Goal: Task Accomplishment & Management: Use online tool/utility

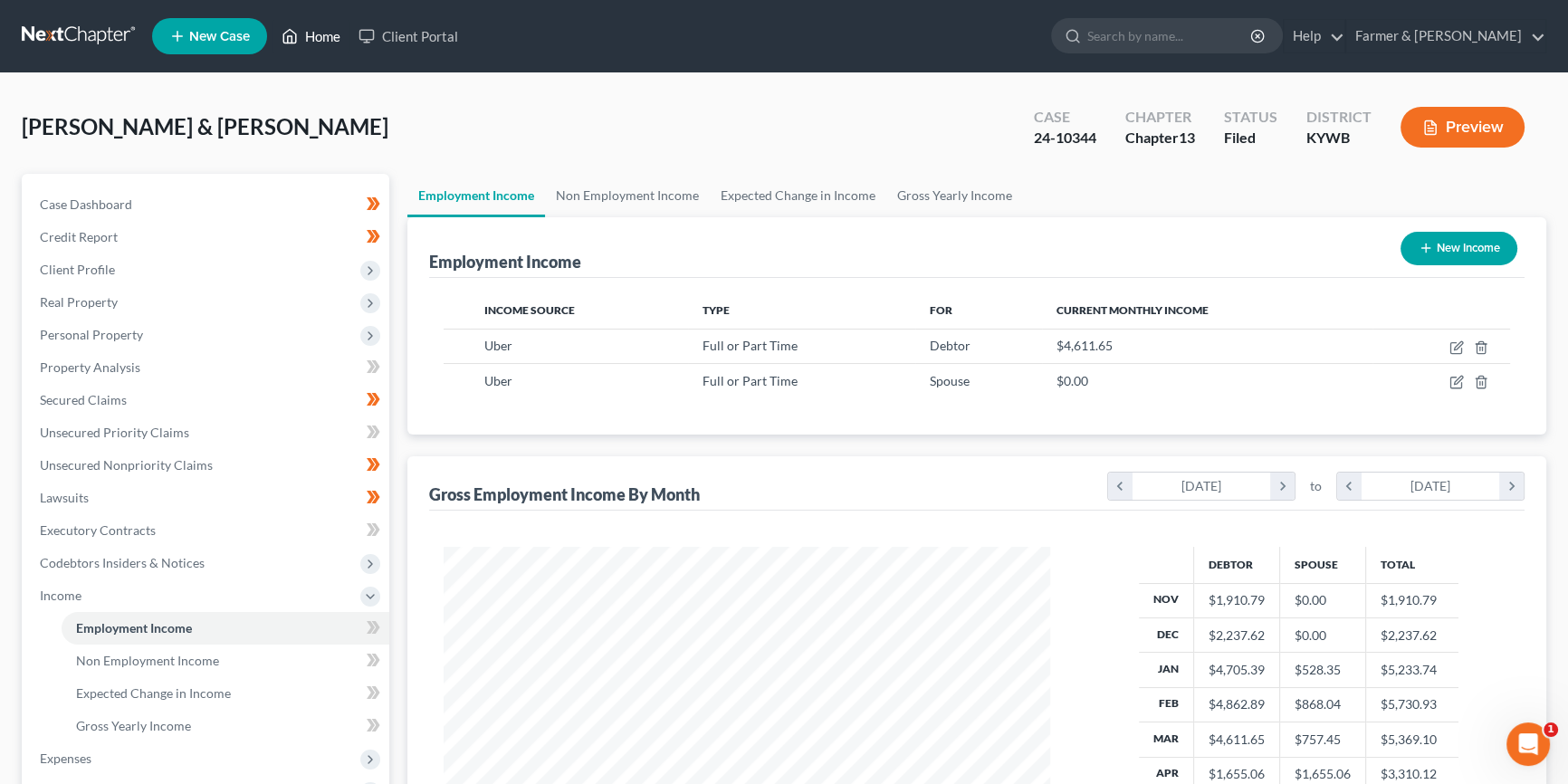
scroll to position [324, 643]
click at [131, 363] on span "Property Analysis" at bounding box center [90, 367] width 101 height 15
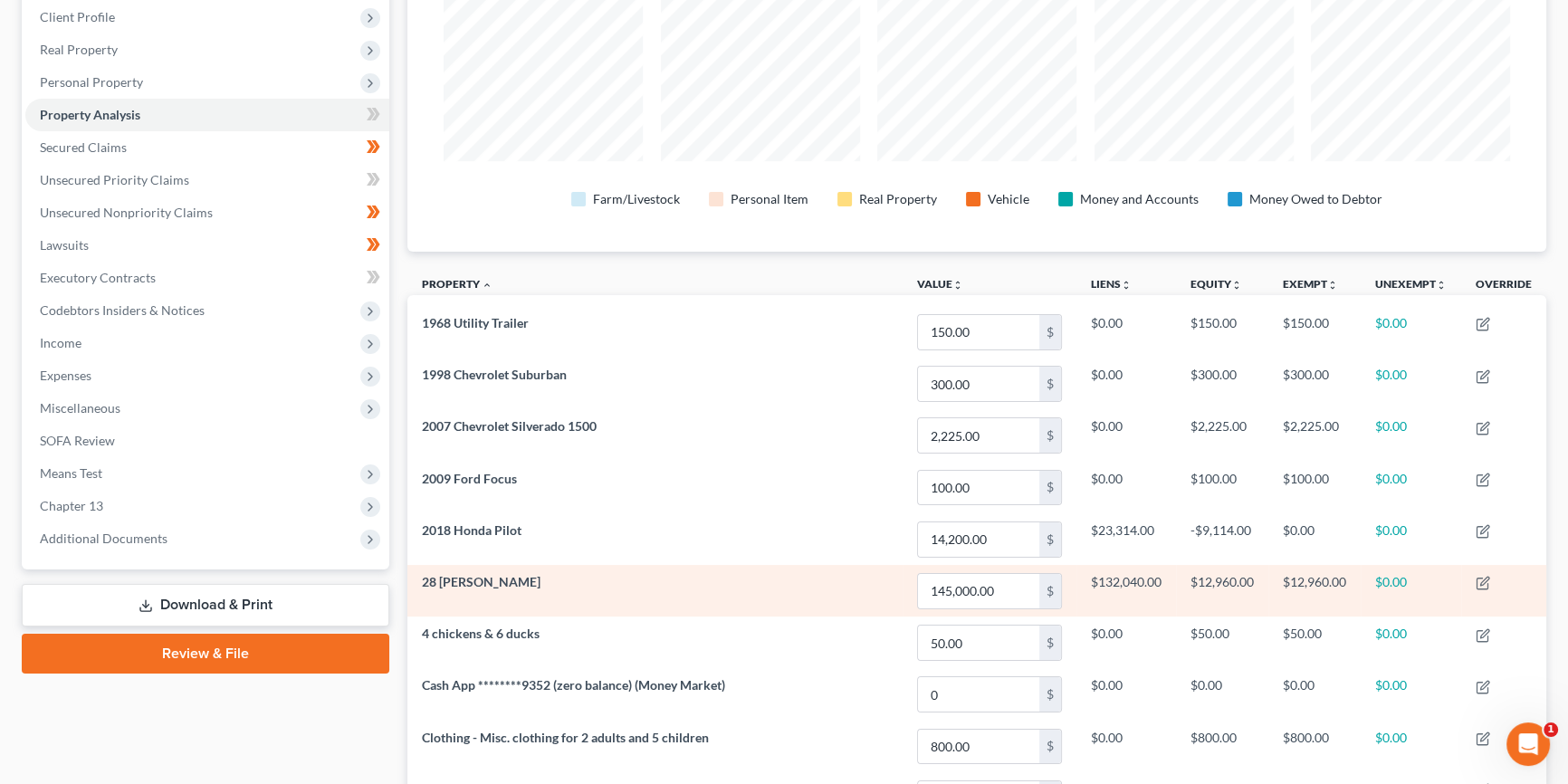
scroll to position [246, 0]
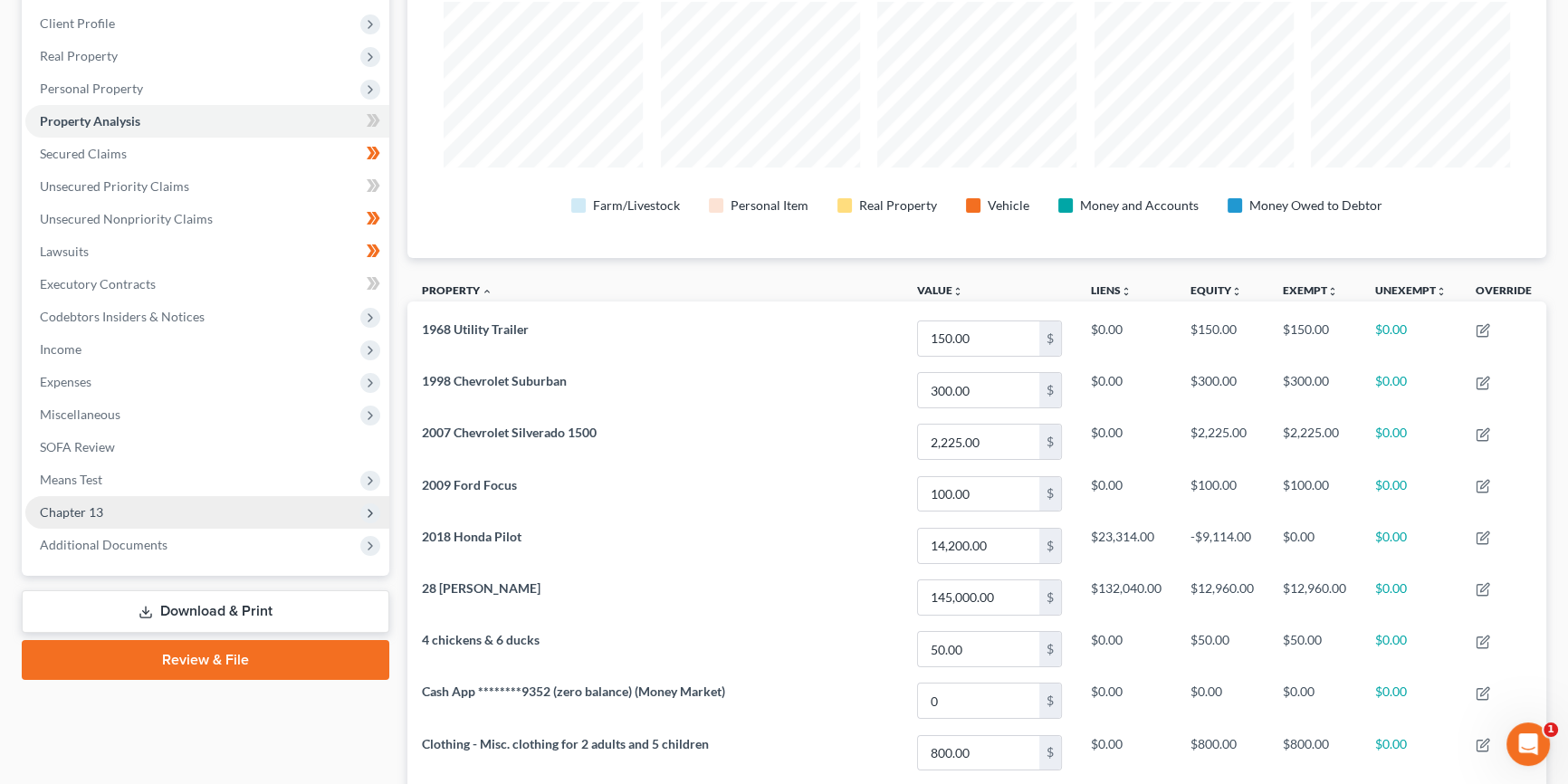
click at [149, 505] on span "Chapter 13" at bounding box center [207, 513] width 364 height 33
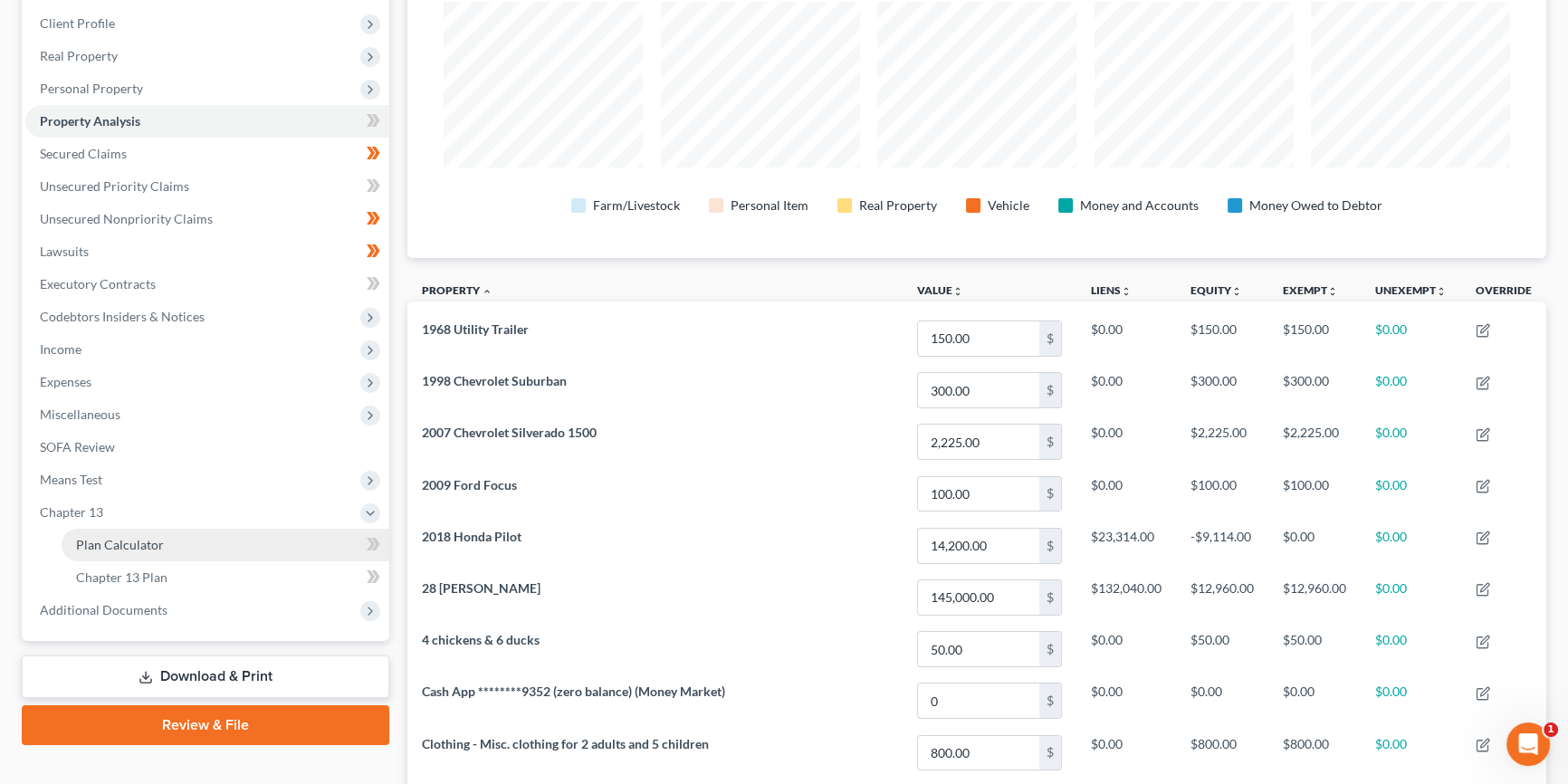
click at [158, 539] on span "Plan Calculator" at bounding box center [120, 544] width 88 height 15
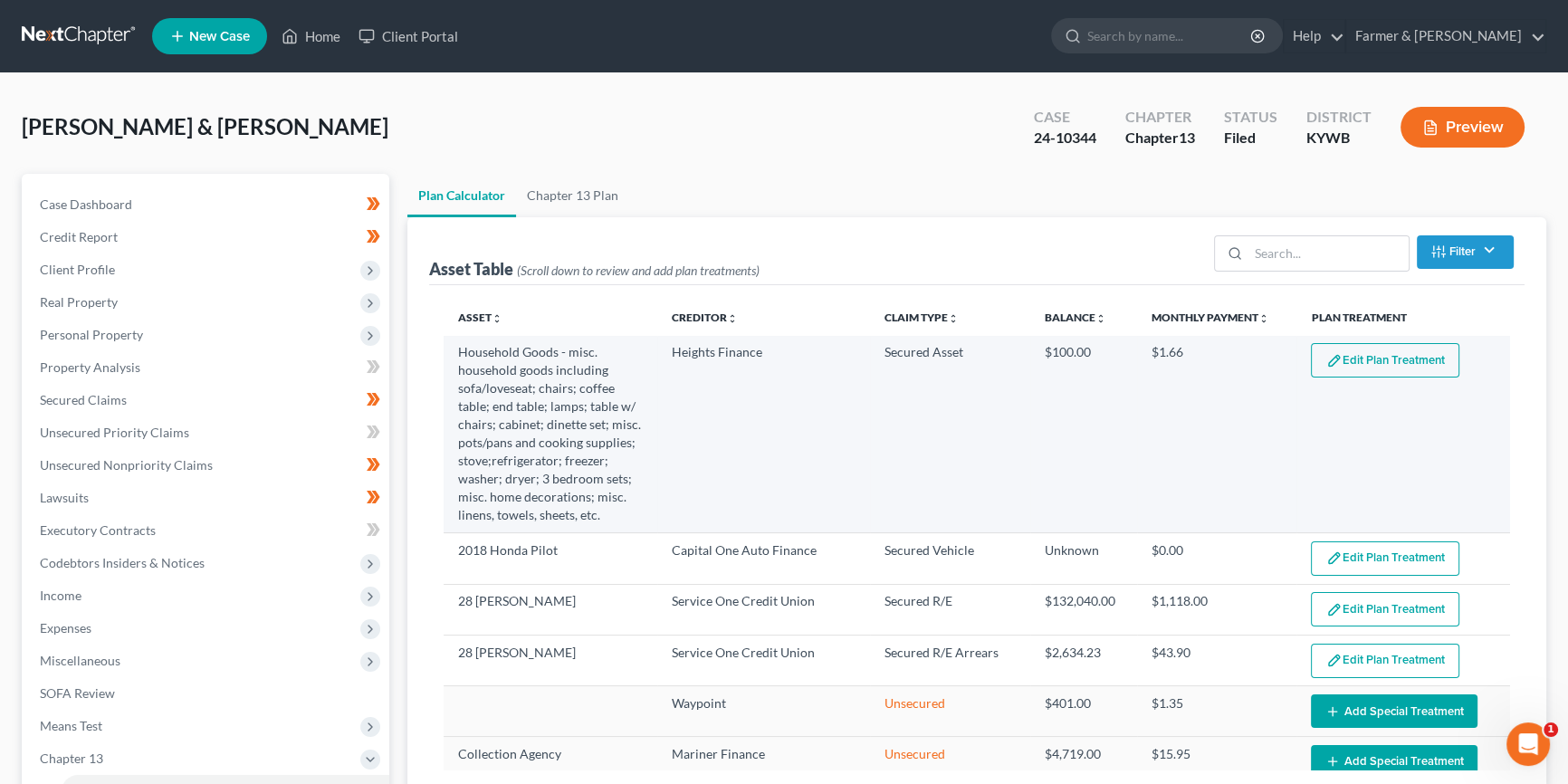
select select "59"
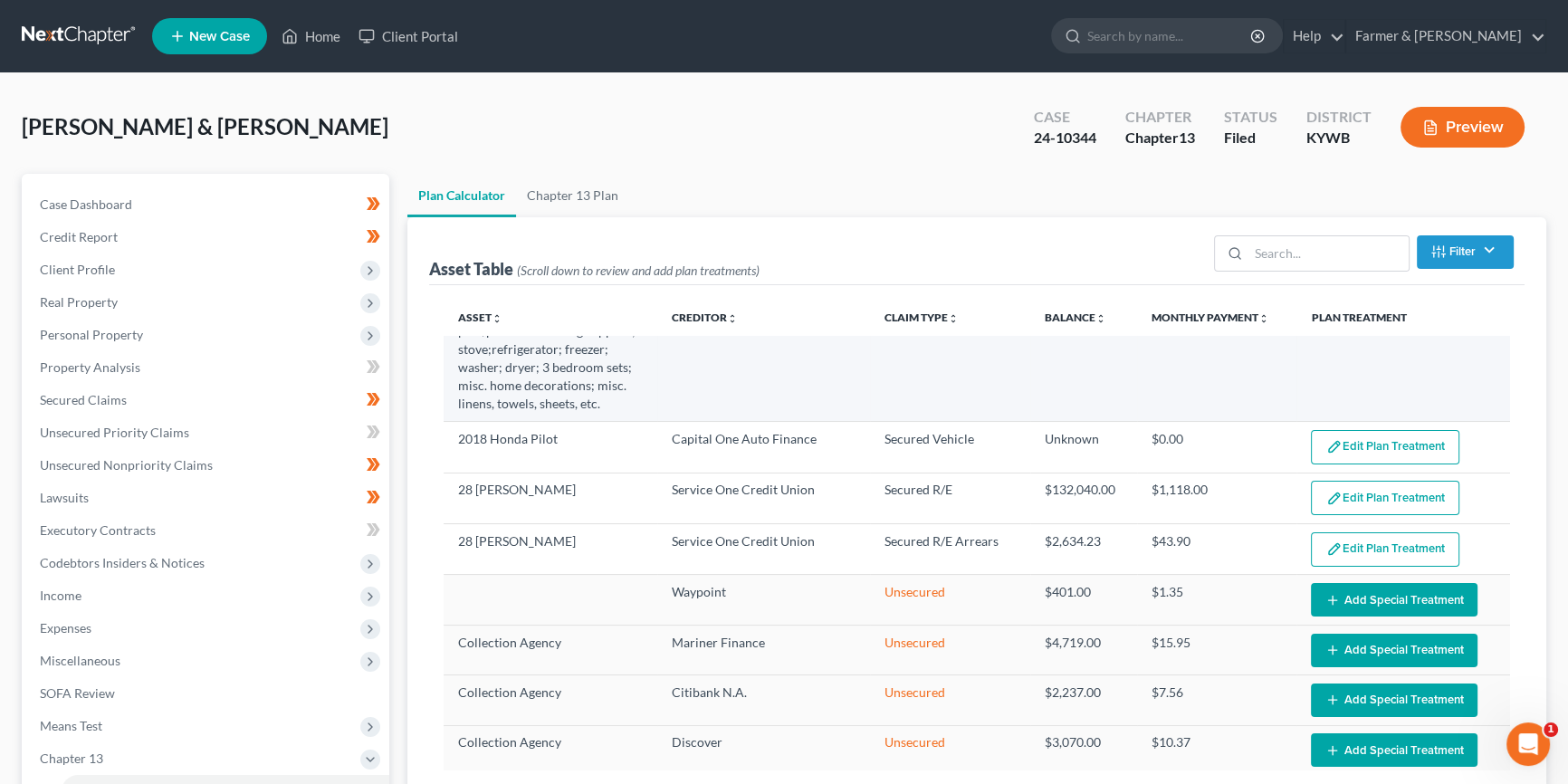
scroll to position [137, 0]
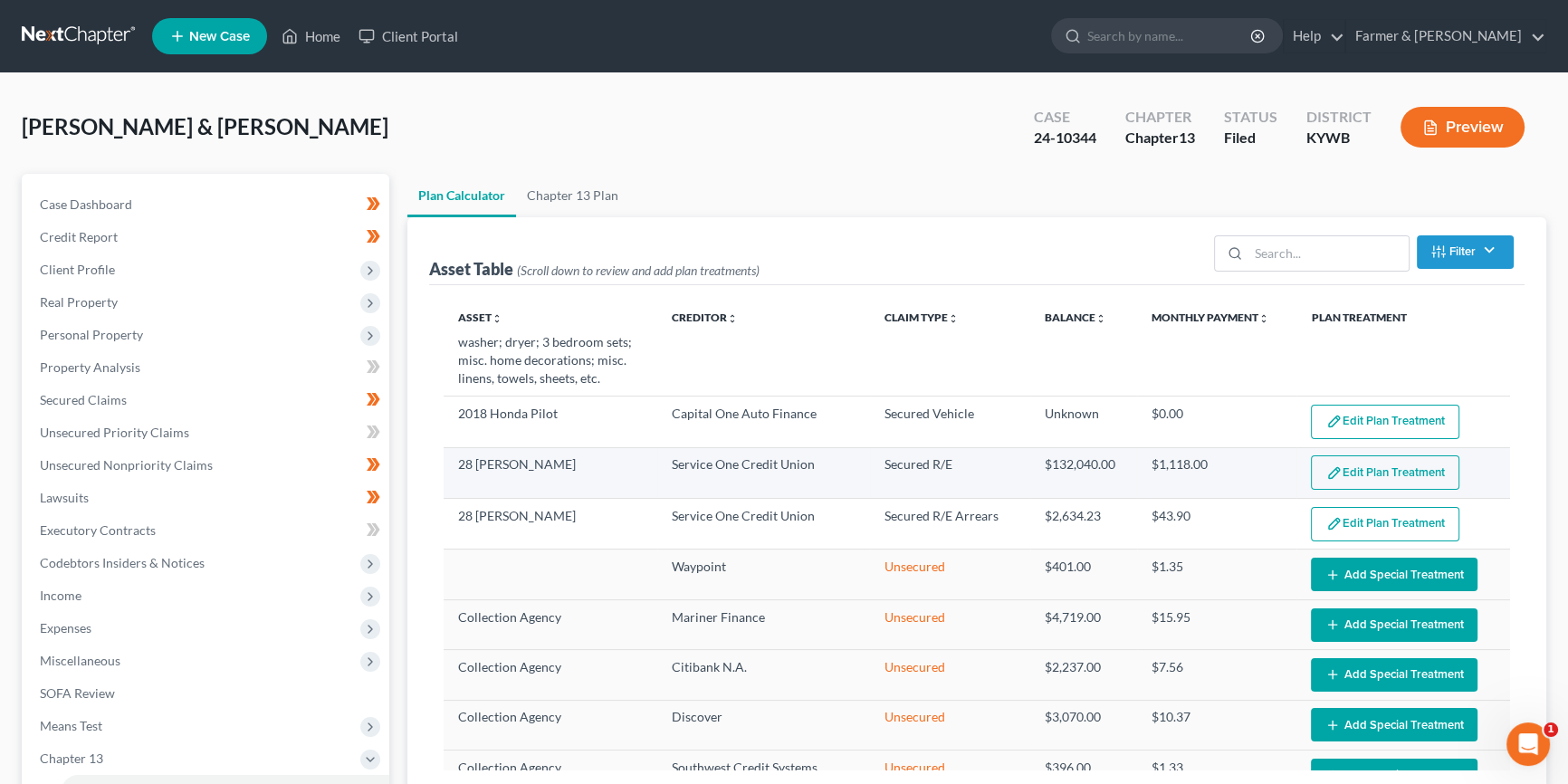
click at [1349, 470] on button "Edit Plan Treatment" at bounding box center [1386, 473] width 149 height 34
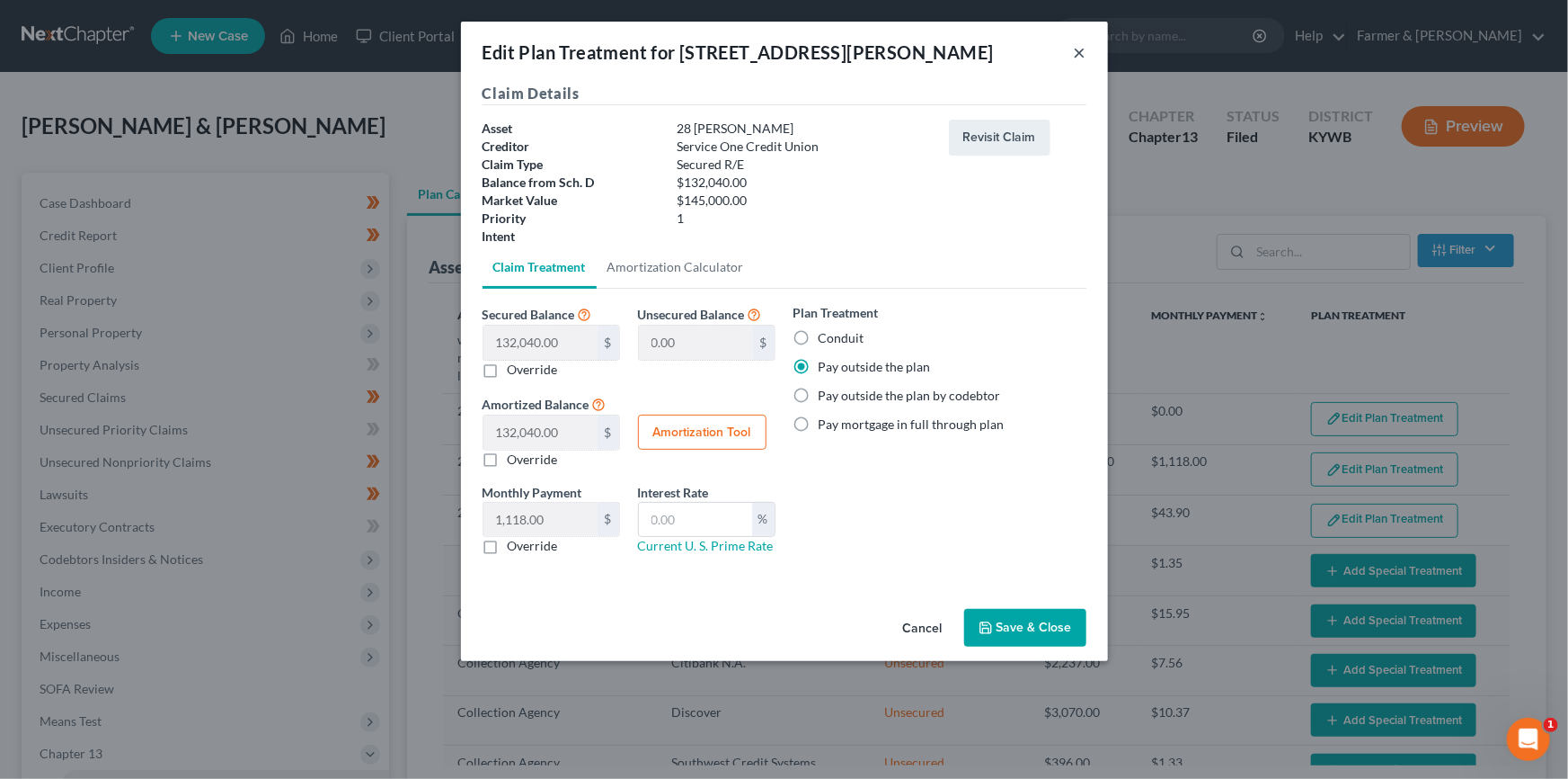
click at [1078, 50] on button "×" at bounding box center [1080, 52] width 13 height 22
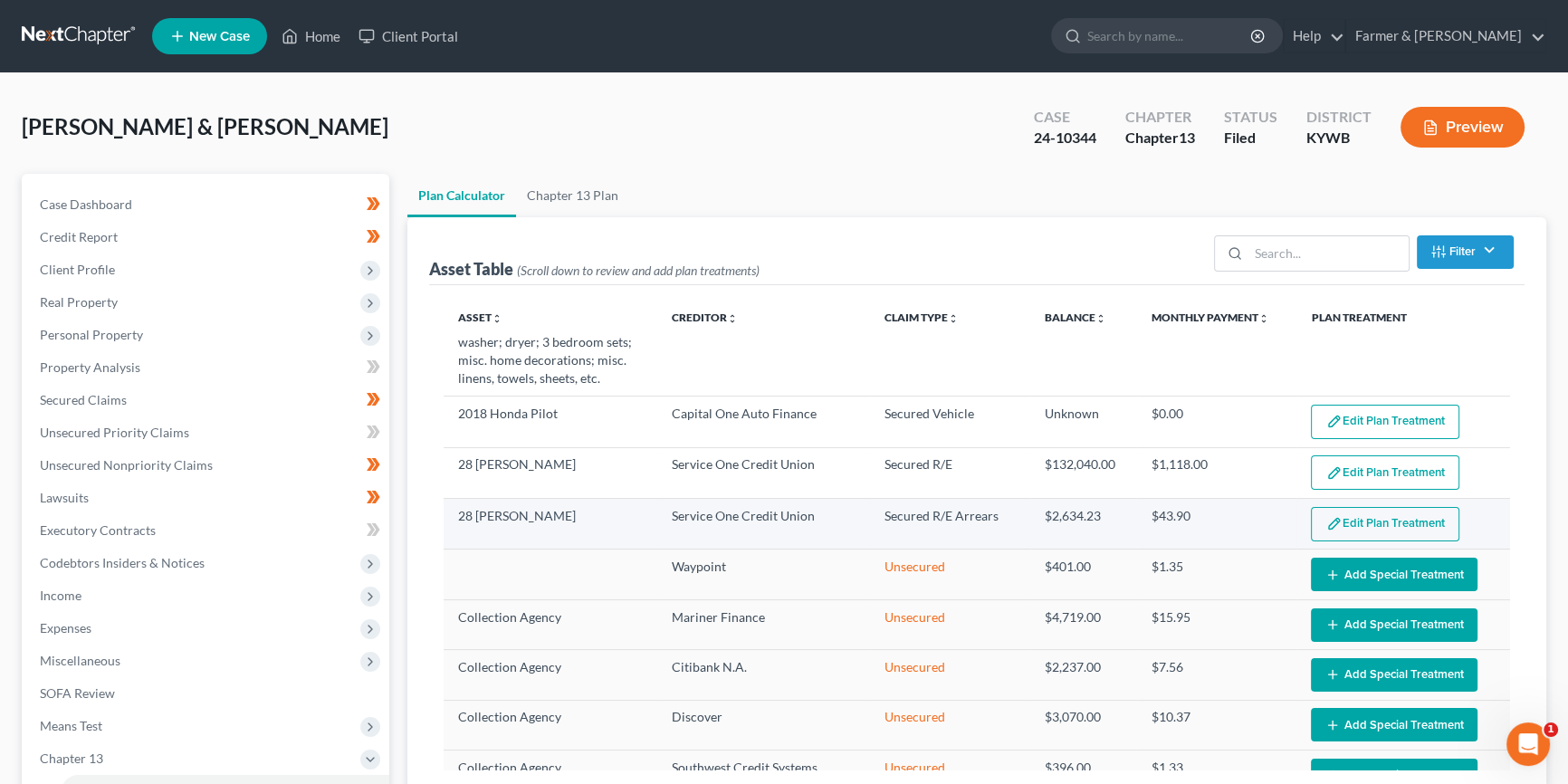
click at [1376, 517] on button "Edit Plan Treatment" at bounding box center [1386, 524] width 149 height 34
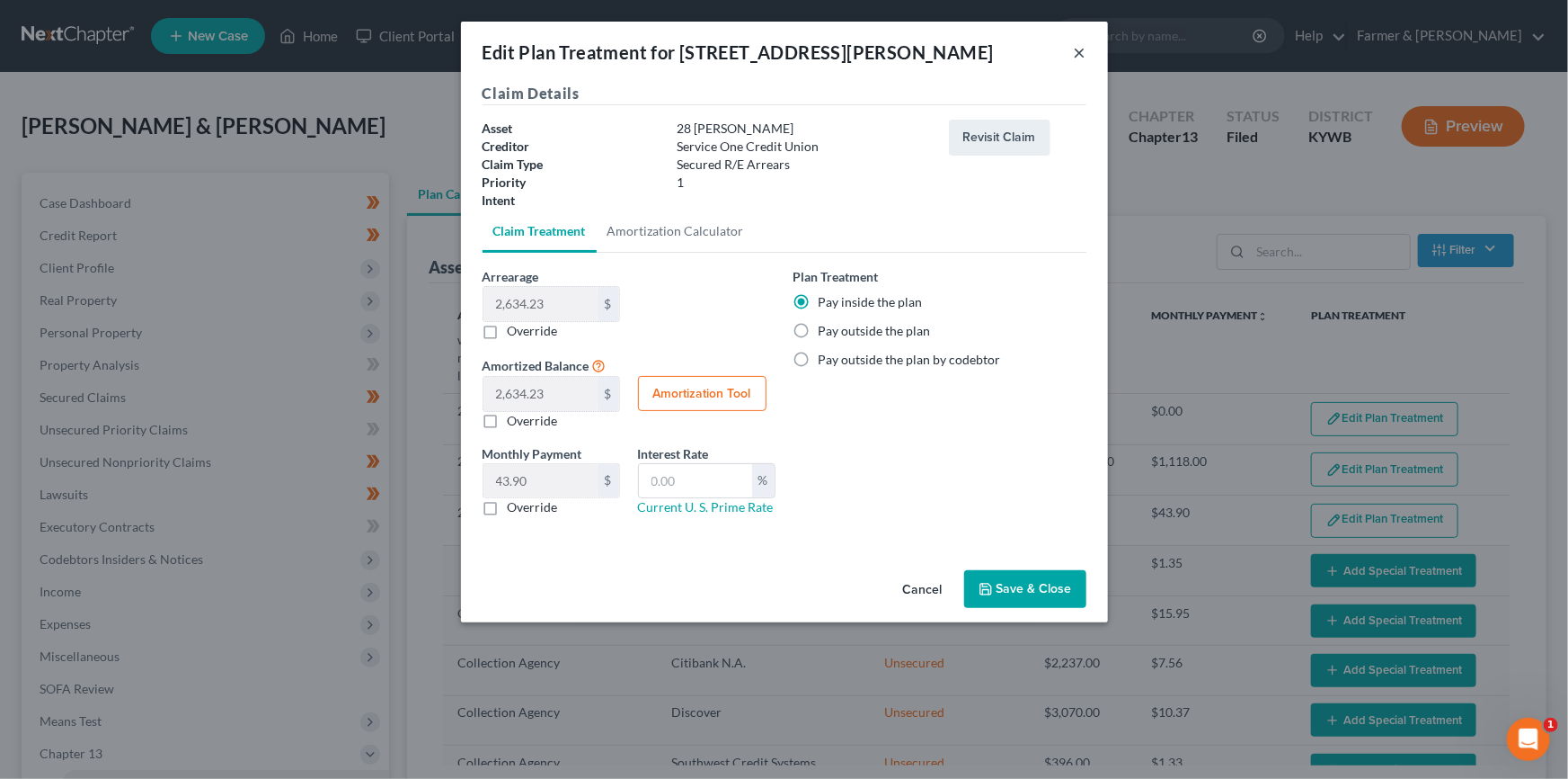
click at [1080, 52] on button "×" at bounding box center [1080, 52] width 13 height 22
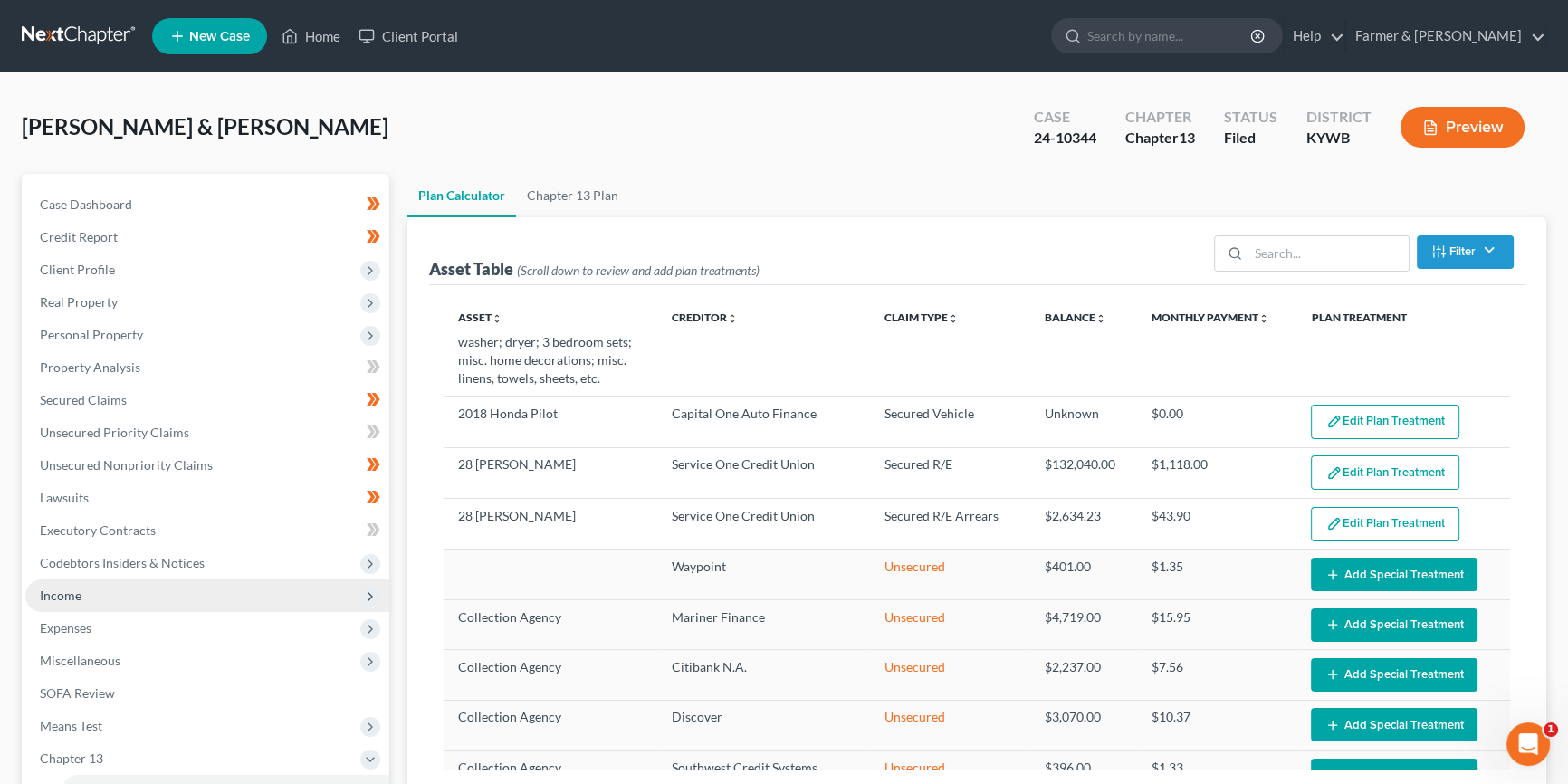
click at [116, 596] on span "Income" at bounding box center [207, 595] width 364 height 33
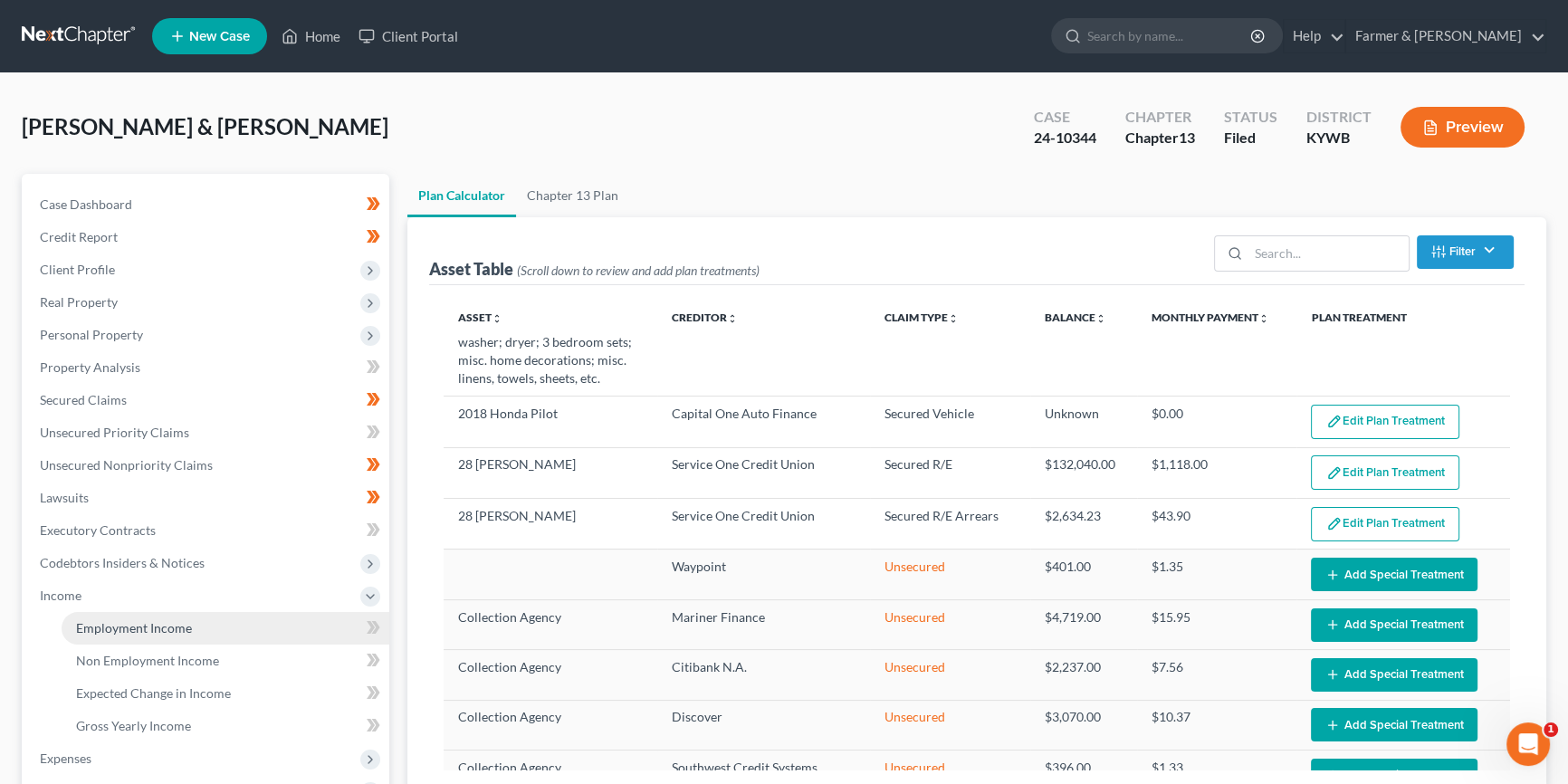
click at [141, 626] on span "Employment Income" at bounding box center [134, 627] width 116 height 15
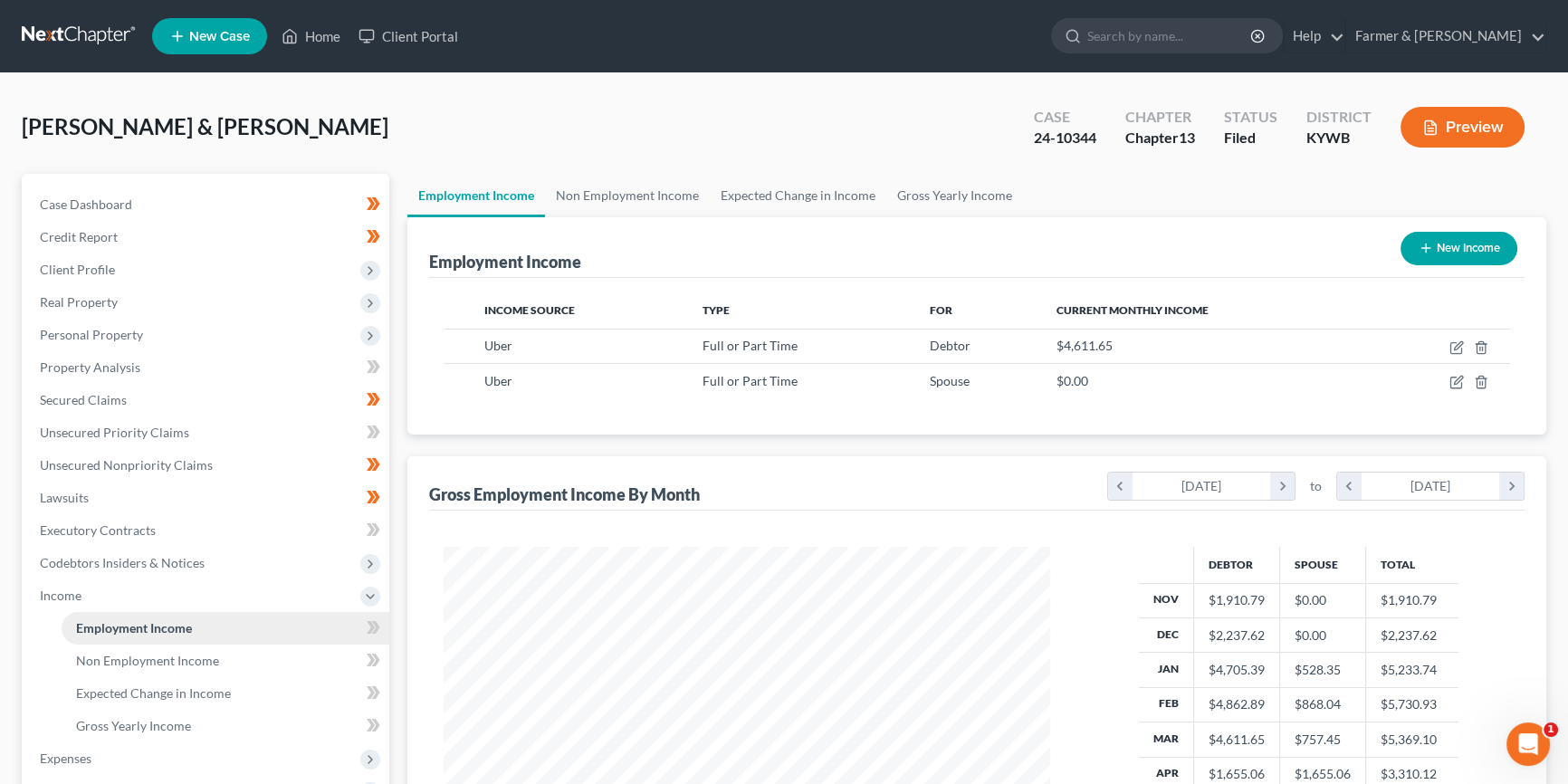
scroll to position [324, 643]
click at [148, 655] on span "Non Employment Income" at bounding box center [148, 660] width 143 height 15
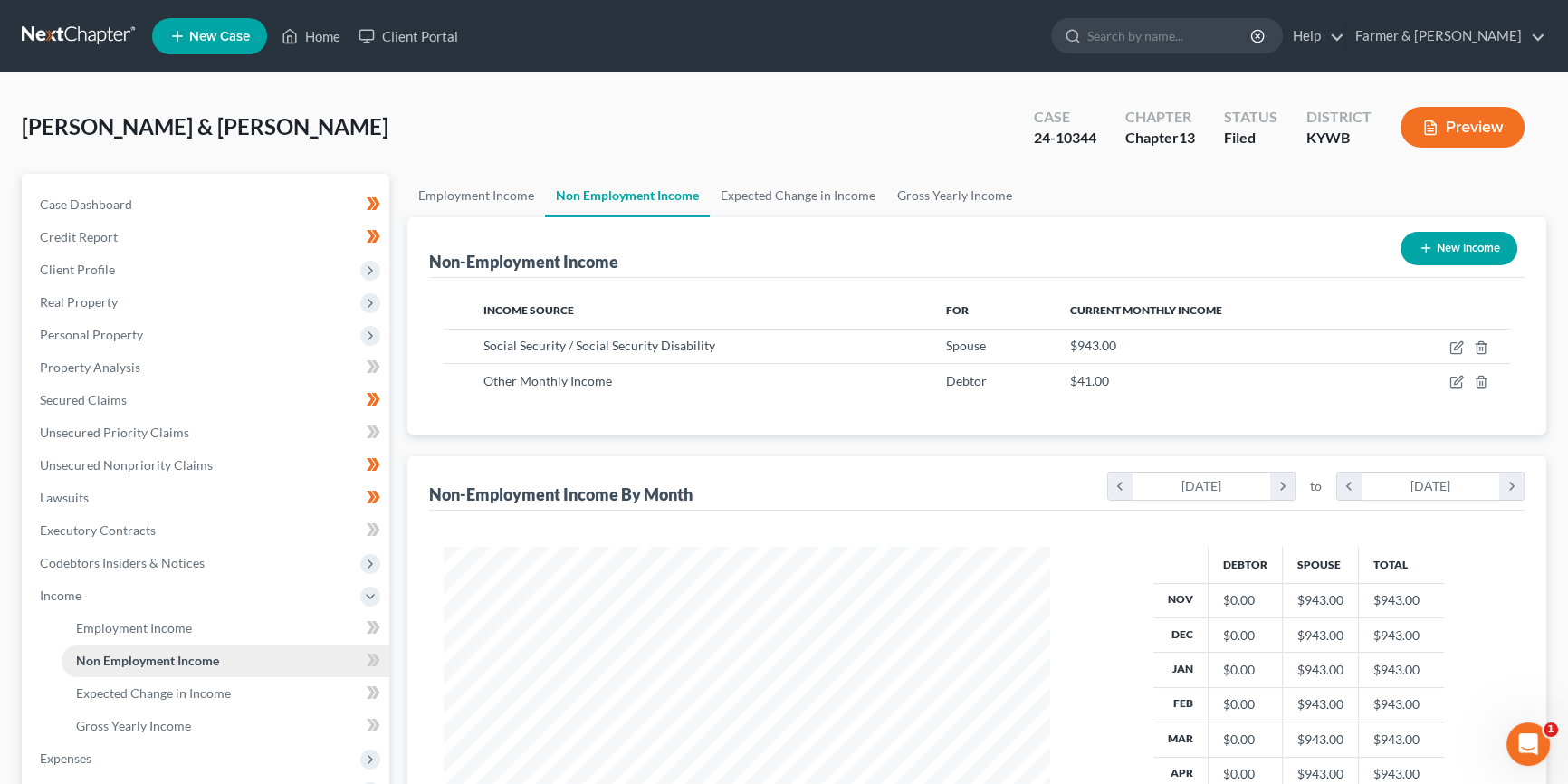
scroll to position [324, 643]
click at [149, 622] on span "Employment Income" at bounding box center [134, 627] width 116 height 15
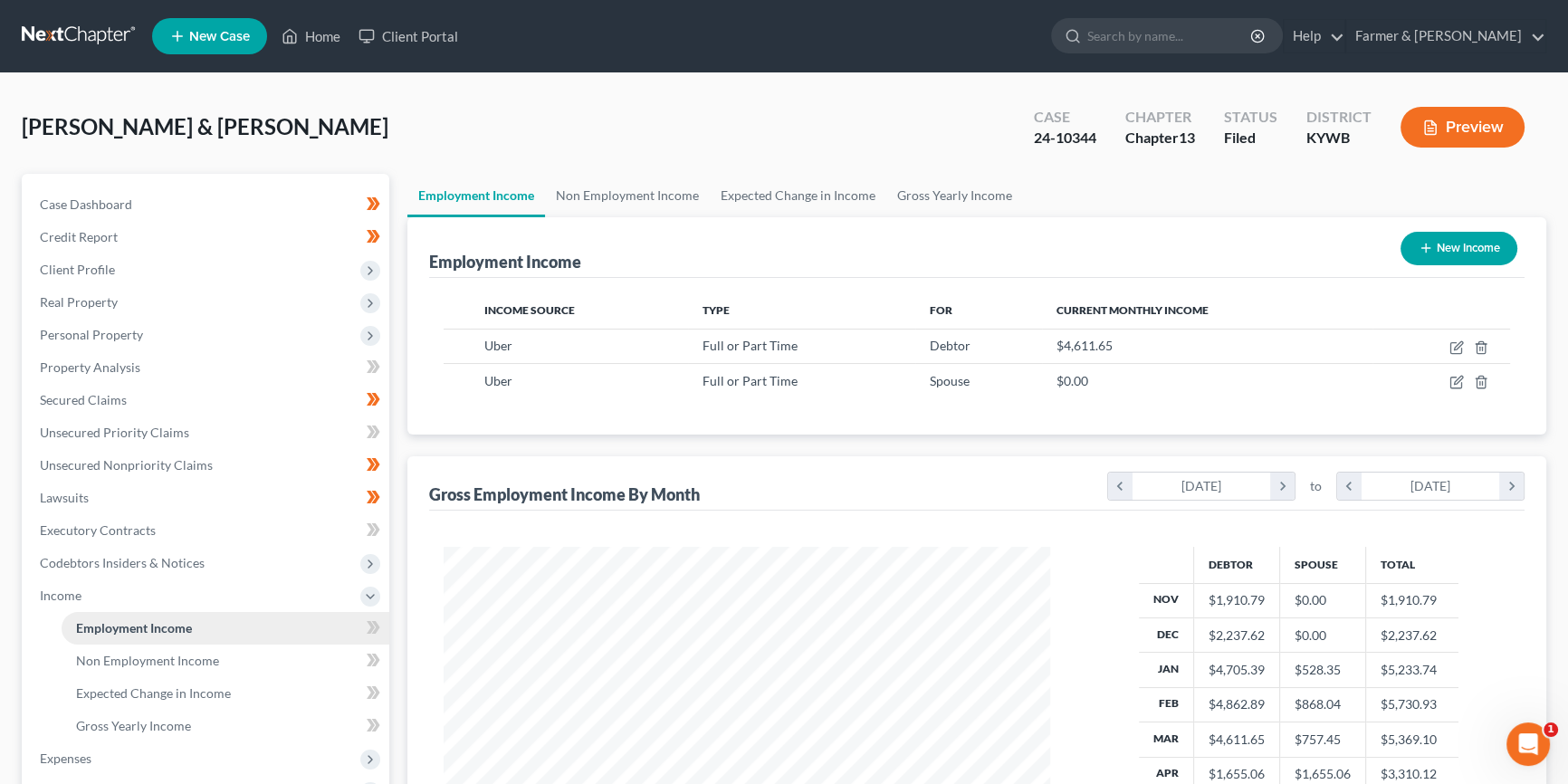
scroll to position [324, 643]
click at [151, 658] on span "Non Employment Income" at bounding box center [148, 660] width 143 height 15
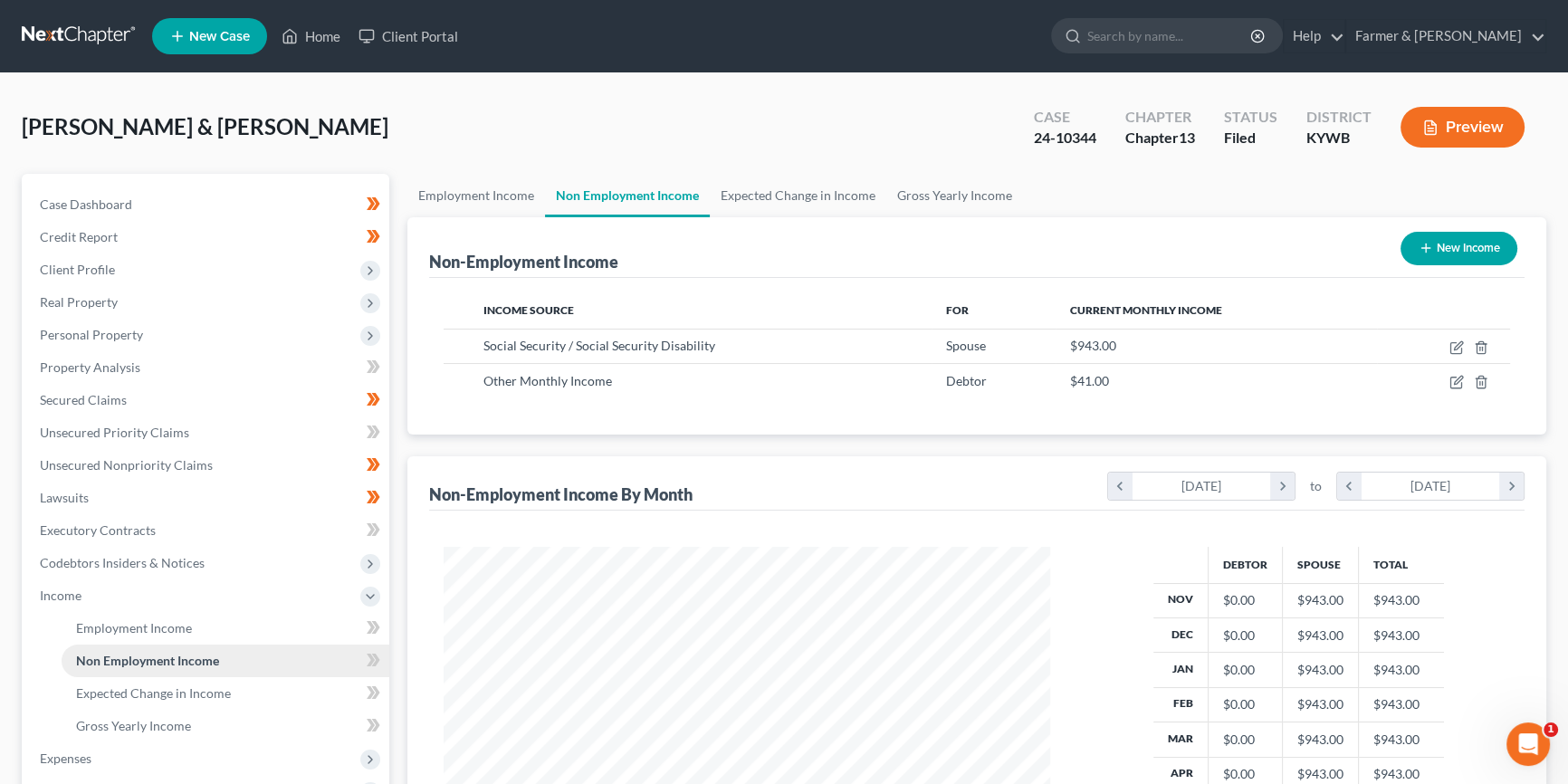
scroll to position [324, 643]
click at [112, 396] on span "Secured Claims" at bounding box center [84, 399] width 87 height 15
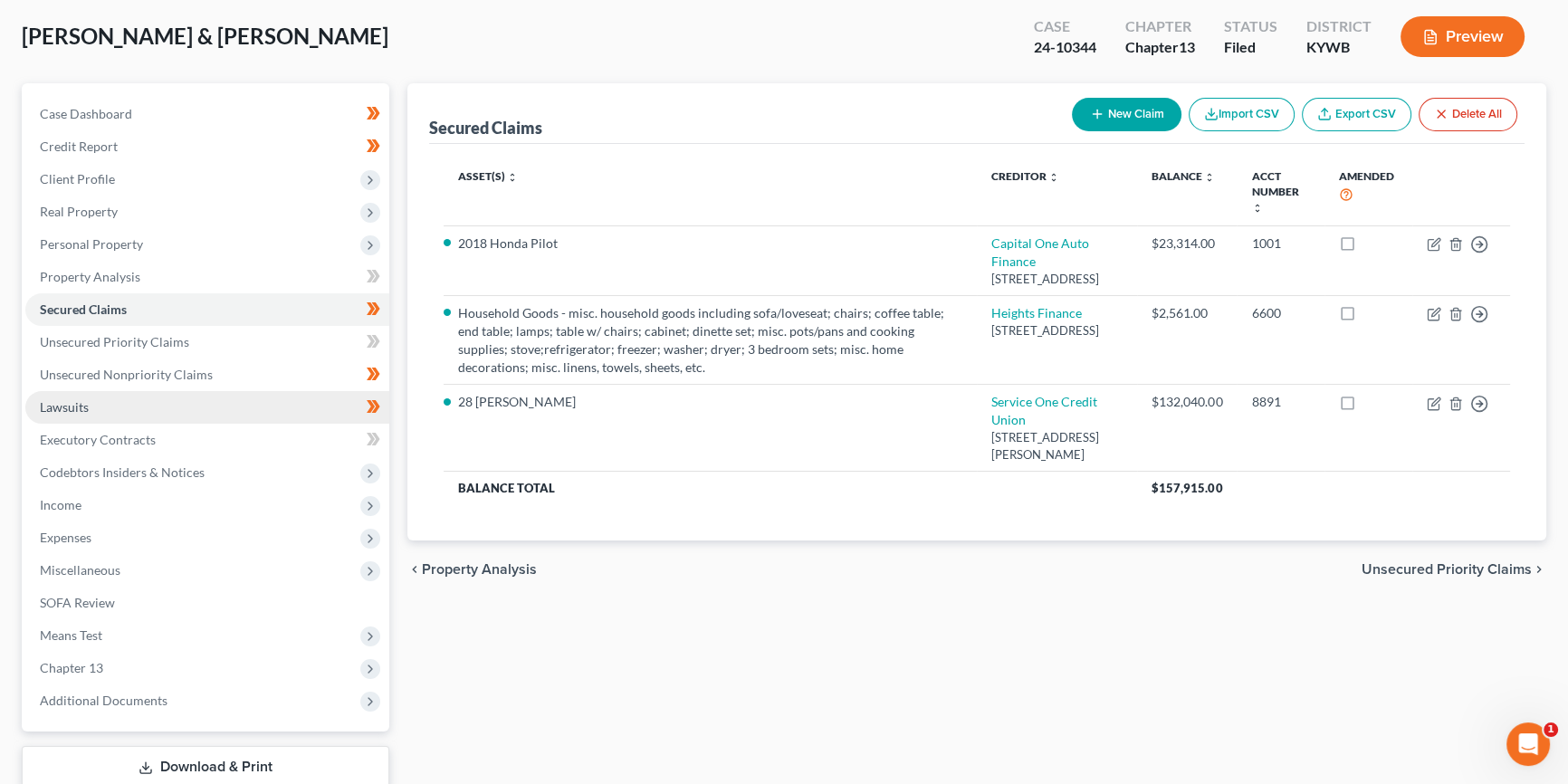
scroll to position [109, 0]
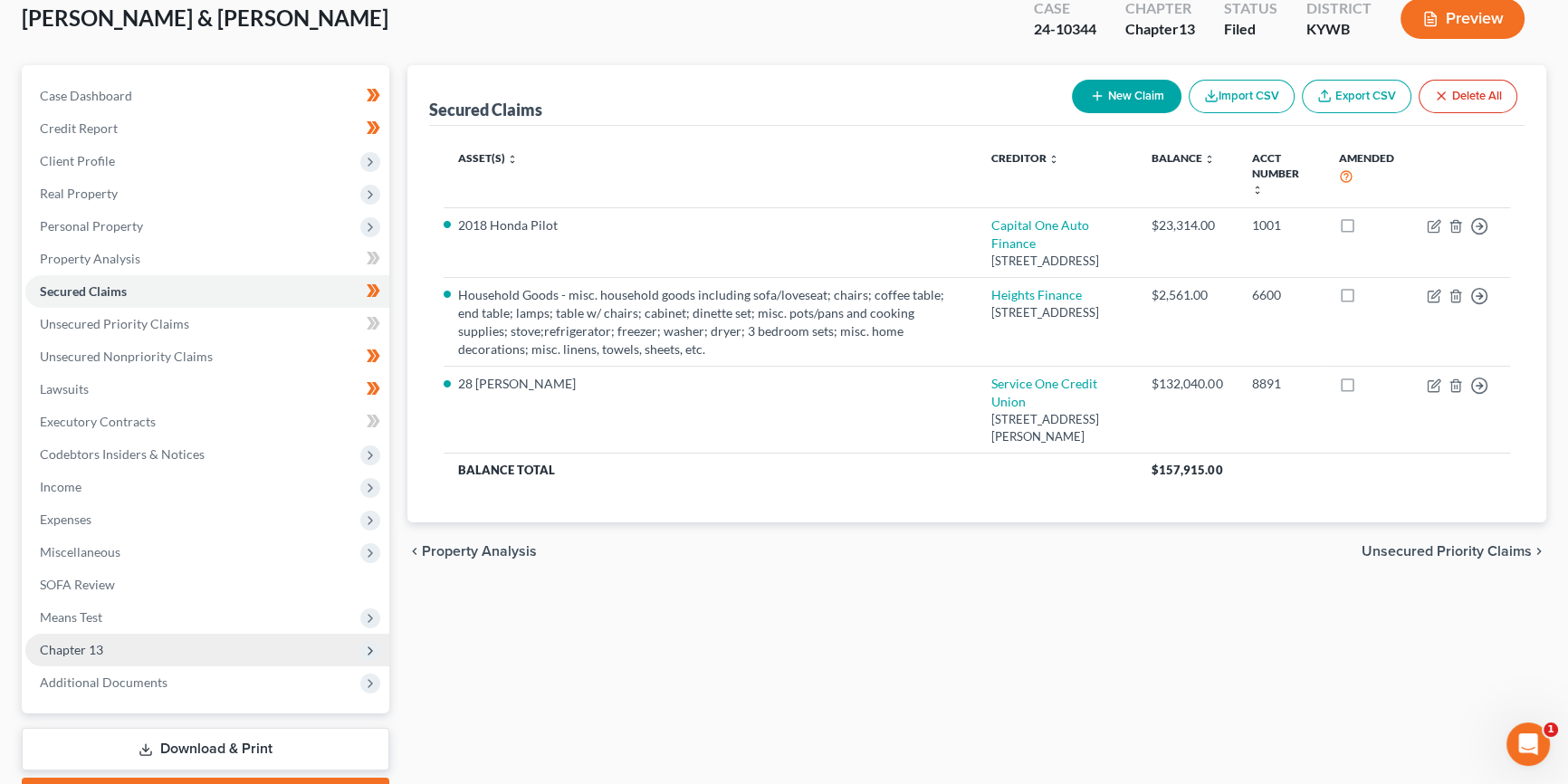
click at [139, 644] on span "Chapter 13" at bounding box center [207, 650] width 364 height 33
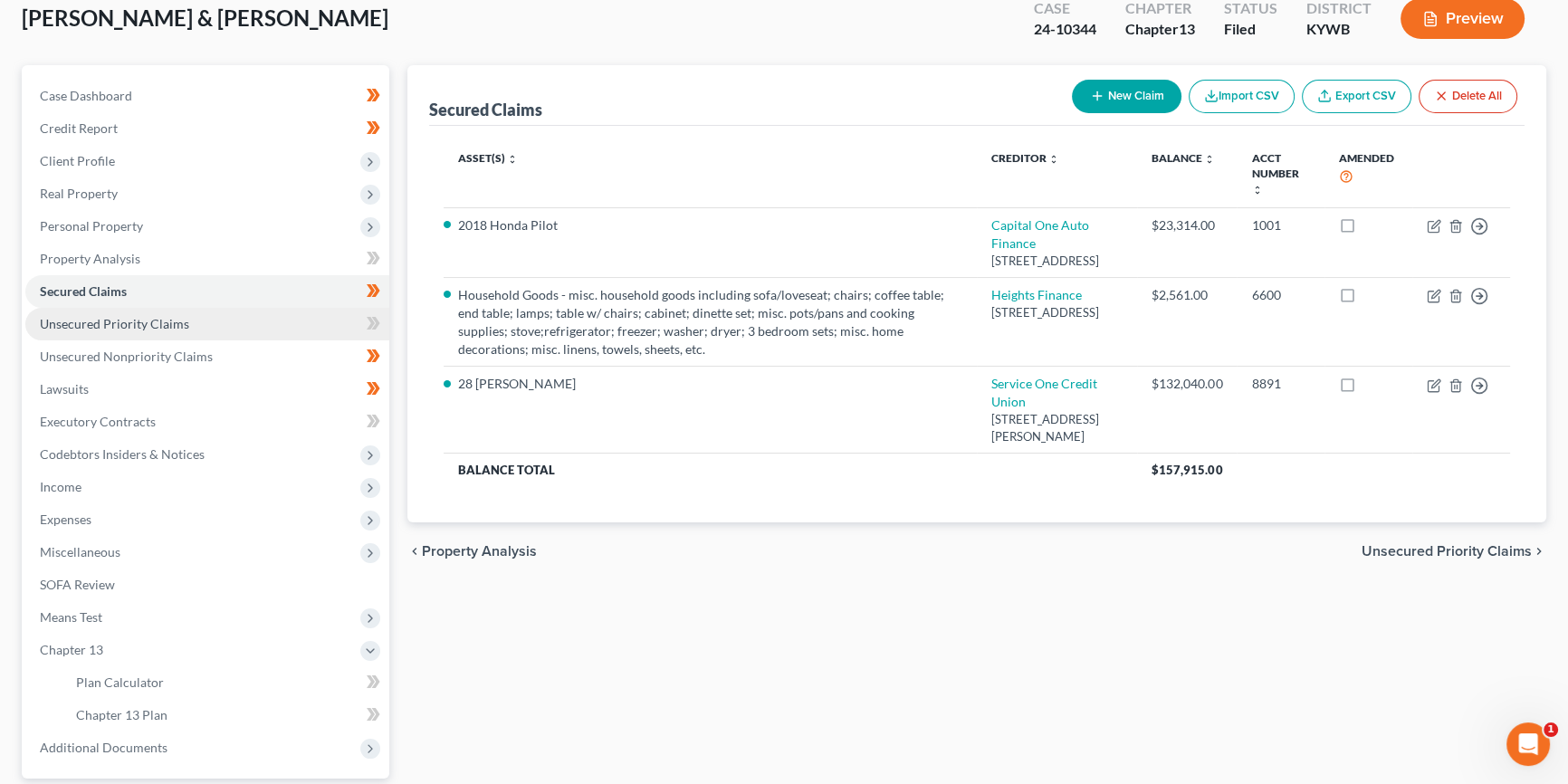
click at [115, 325] on span "Unsecured Priority Claims" at bounding box center [114, 323] width 150 height 15
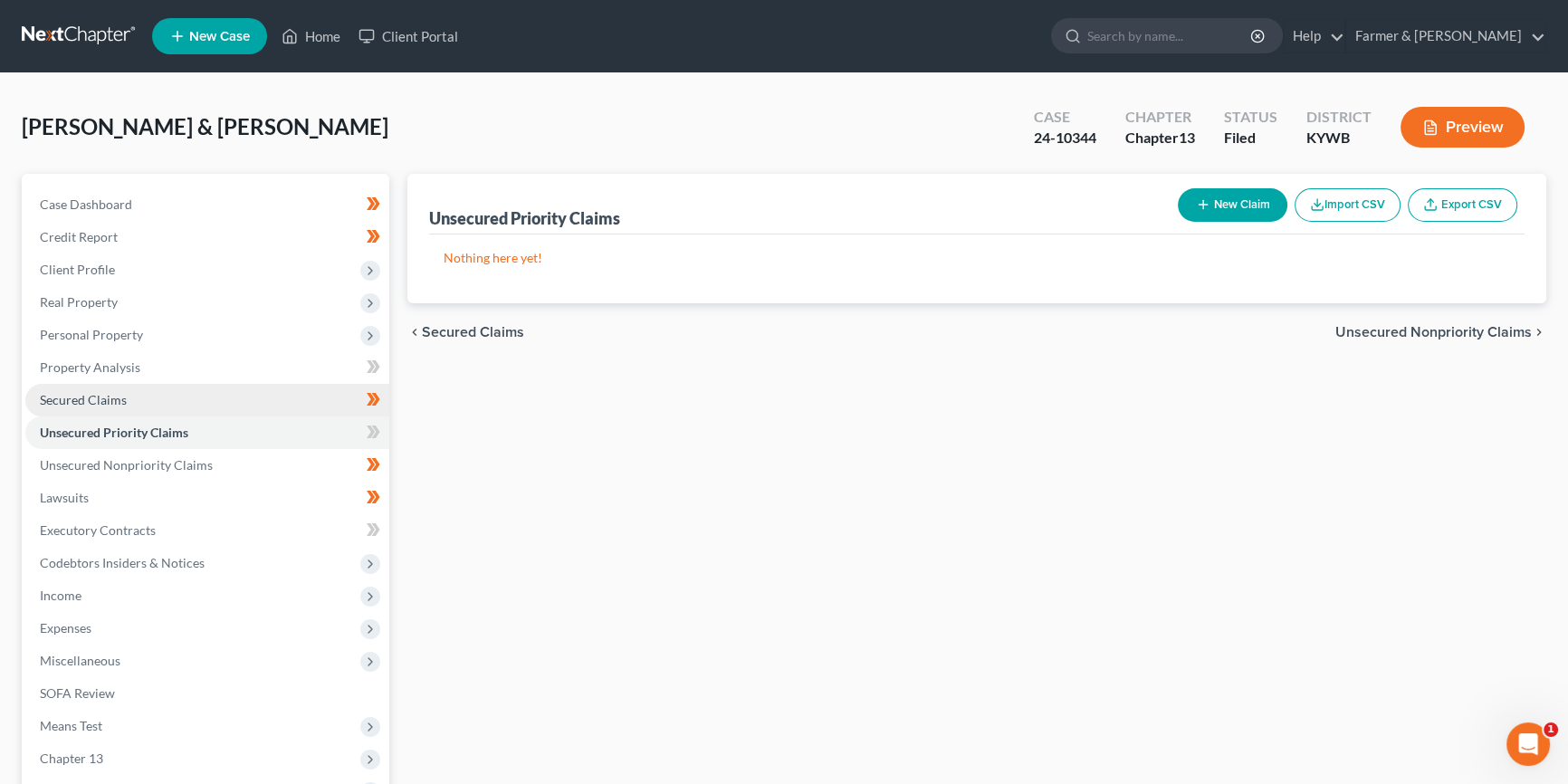
click at [108, 398] on span "Secured Claims" at bounding box center [84, 399] width 87 height 15
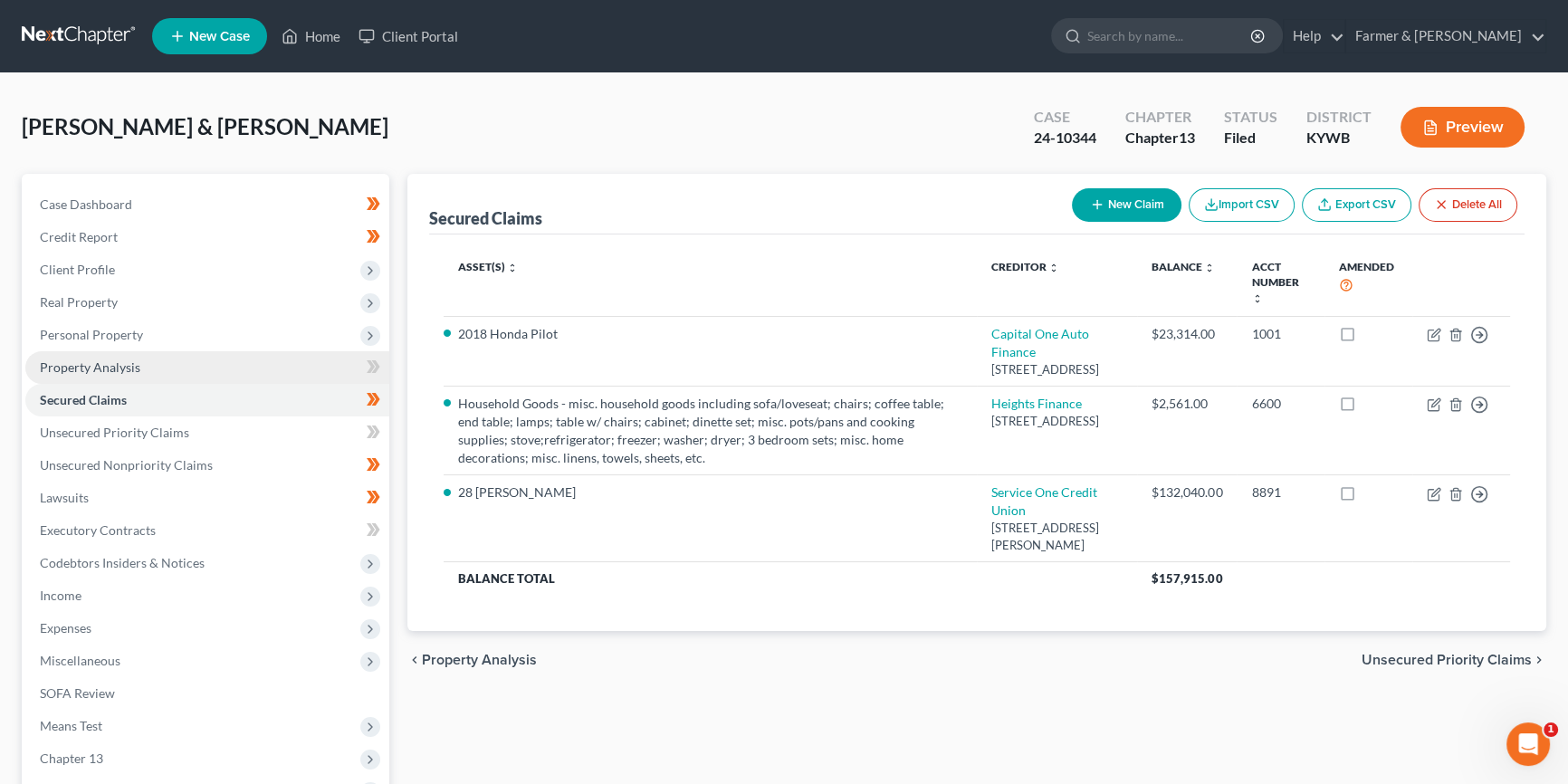
click at [118, 361] on span "Property Analysis" at bounding box center [90, 367] width 101 height 15
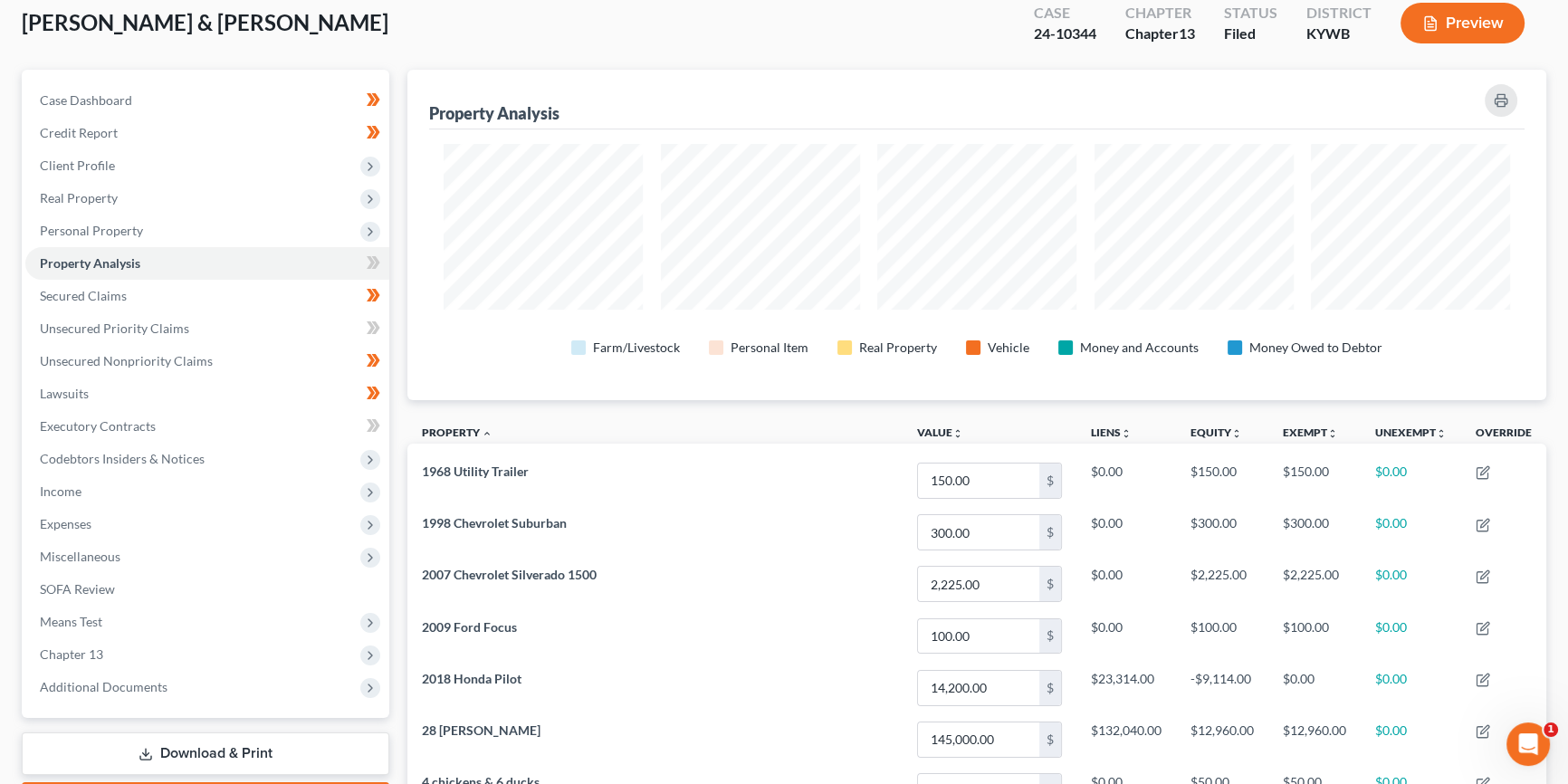
scroll to position [82, 0]
